Goal: Check status

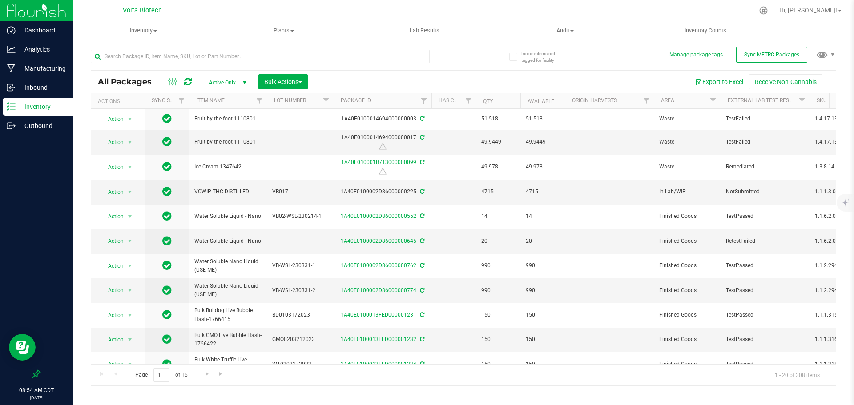
click at [30, 239] on div at bounding box center [36, 251] width 73 height 230
click at [49, 126] on p "Outbound" at bounding box center [42, 126] width 53 height 11
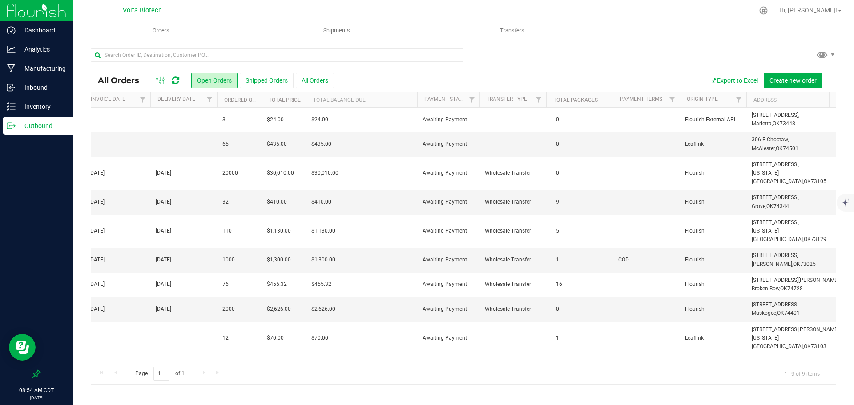
scroll to position [0, 542]
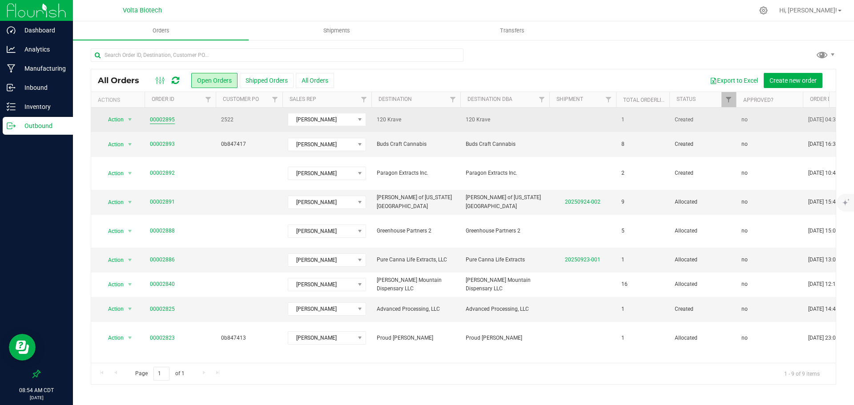
click at [170, 119] on link "00002895" at bounding box center [162, 120] width 25 height 8
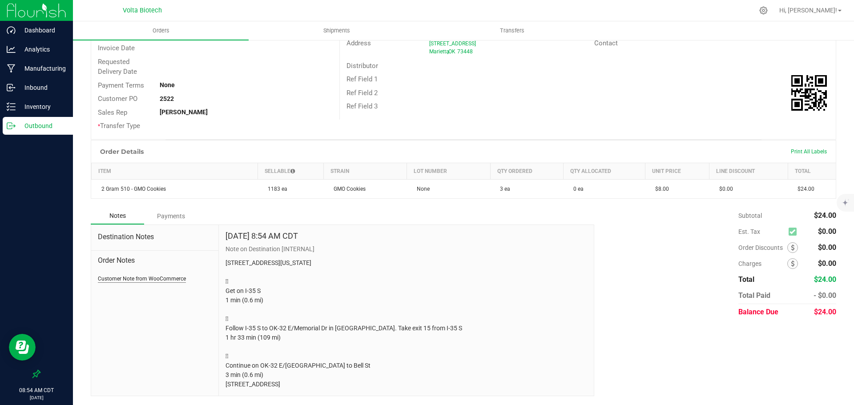
click at [130, 275] on button "Customer Note from WooCommerce" at bounding box center [142, 279] width 88 height 8
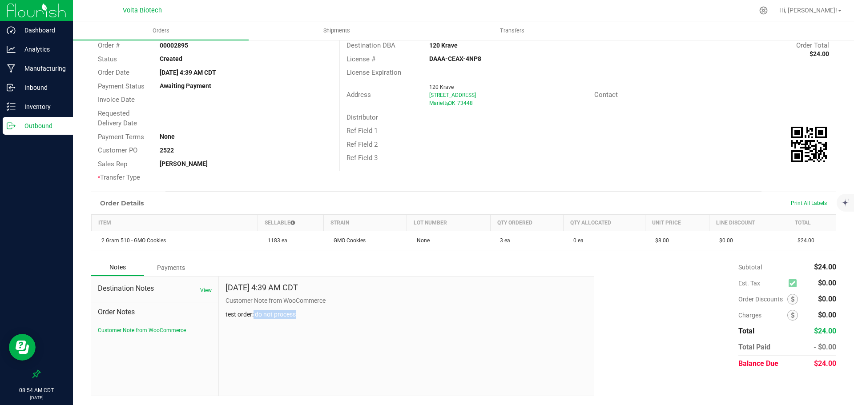
drag, startPoint x: 252, startPoint y: 320, endPoint x: 292, endPoint y: 325, distance: 40.5
click at [296, 324] on div "[DATE] 4:39 AM CDT Customer Note from WooCommerce test order: do not process" at bounding box center [407, 336] width 376 height 119
click at [285, 325] on div "[DATE] 4:39 AM CDT Customer Note from WooCommerce test order: do not process" at bounding box center [407, 336] width 376 height 119
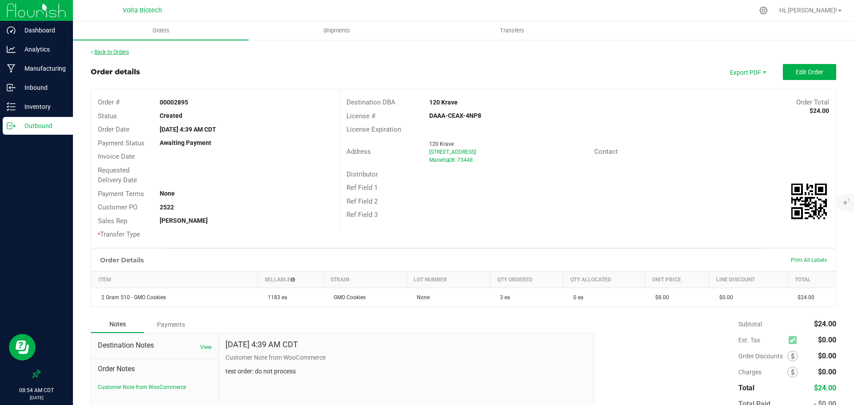
click at [110, 55] on link "Back to Orders" at bounding box center [110, 52] width 38 height 6
